Goal: Check status: Check status

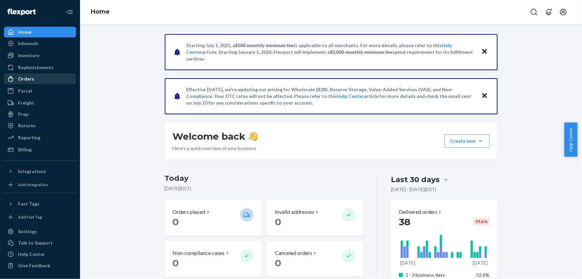
click at [53, 82] on div "Orders" at bounding box center [40, 78] width 71 height 9
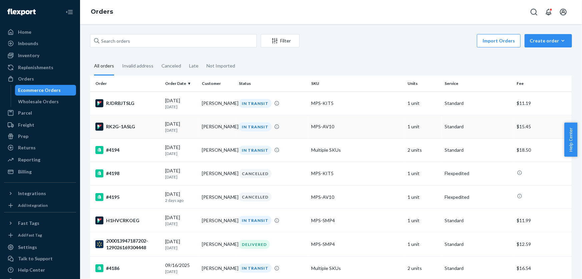
click at [129, 126] on div "RK2G-1ASLG" at bounding box center [127, 126] width 64 height 8
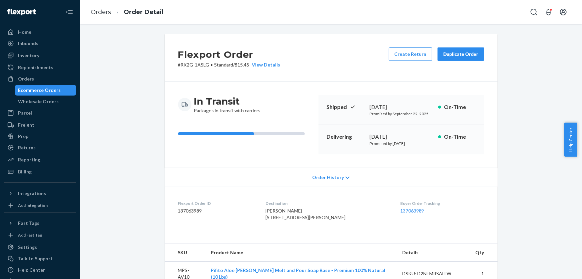
click at [199, 65] on p "# RK2G-1ASLG • Standard / $15.45 View Details" at bounding box center [229, 64] width 102 height 7
drag, startPoint x: 178, startPoint y: 64, endPoint x: 206, endPoint y: 66, distance: 28.4
click at [206, 66] on p "# RK2G-1ASLG • Standard / $15.45 View Details" at bounding box center [229, 64] width 102 height 7
copy p "RK2G-1ASLG"
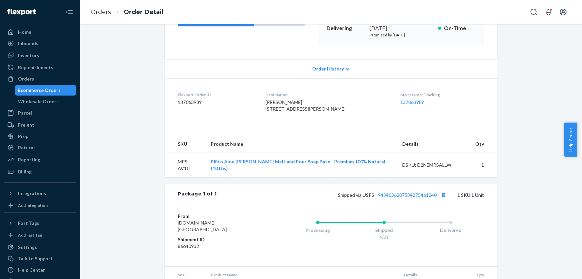
scroll to position [144, 0]
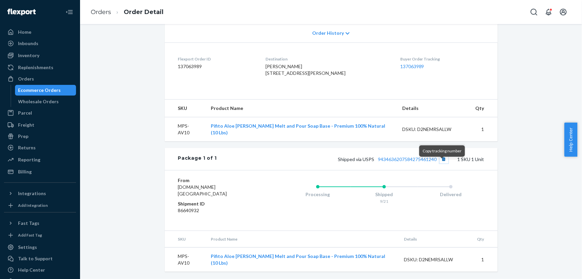
click at [445, 163] on button "Copy tracking number" at bounding box center [444, 158] width 9 height 9
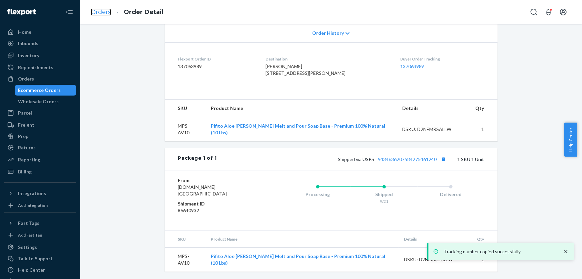
click at [91, 10] on link "Orders" at bounding box center [101, 11] width 20 height 7
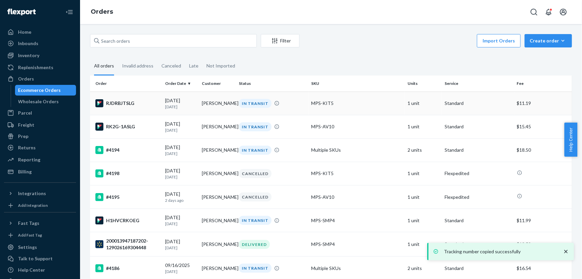
click at [132, 109] on td "RJDRBJTSLG" at bounding box center [126, 102] width 72 height 23
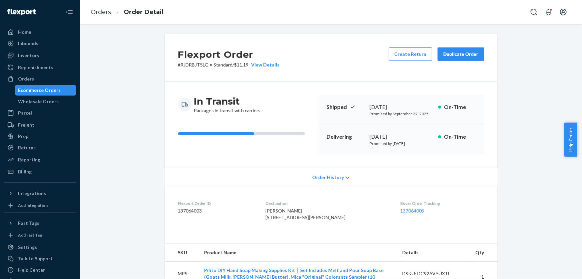
click at [190, 66] on p "# RJDRBJTSLG • Standard / $11.19 View Details" at bounding box center [229, 64] width 102 height 7
copy p "RJDRBJTSLG"
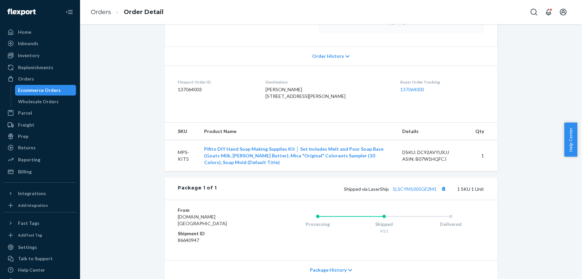
scroll to position [183, 0]
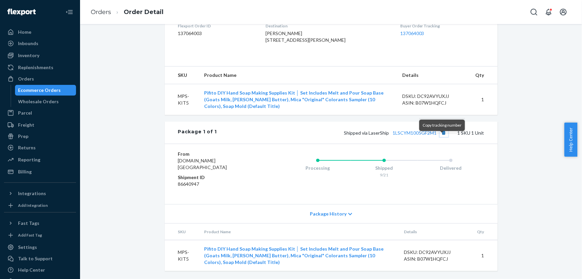
click at [440, 137] on button "Copy tracking number" at bounding box center [444, 132] width 9 height 9
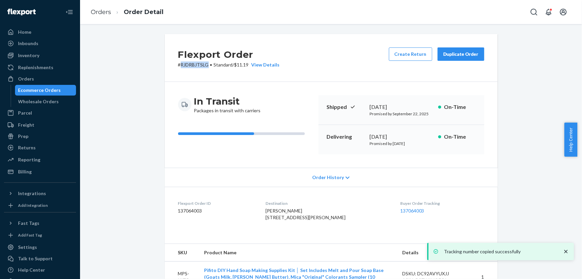
scroll to position [0, 0]
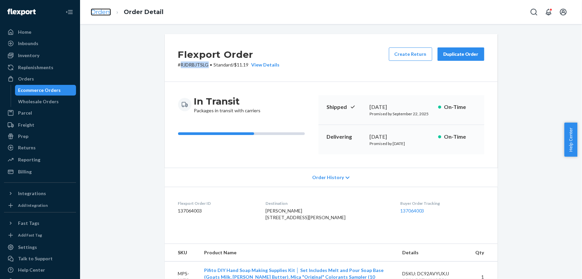
click at [97, 15] on link "Orders" at bounding box center [101, 11] width 20 height 7
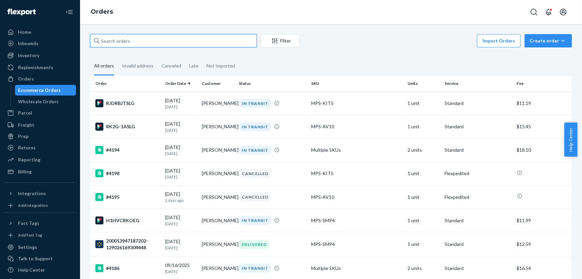
click at [133, 43] on input "text" at bounding box center [173, 40] width 167 height 13
paste input "R1UMLABSXG"
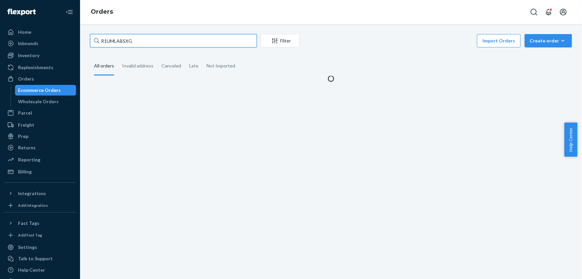
type input "R1UMLABSXG"
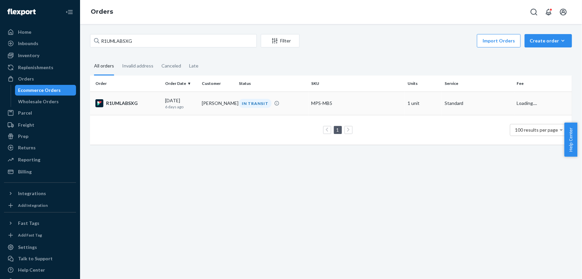
click at [146, 106] on div "R1UMLABSXG" at bounding box center [127, 103] width 64 height 8
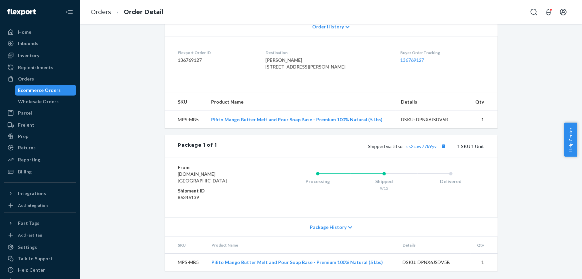
scroll to position [163, 0]
click at [417, 143] on link "ss2zaw77k9yv" at bounding box center [422, 146] width 30 height 6
click at [440, 145] on button "Copy tracking number" at bounding box center [444, 145] width 9 height 9
